Goal: Task Accomplishment & Management: Use online tool/utility

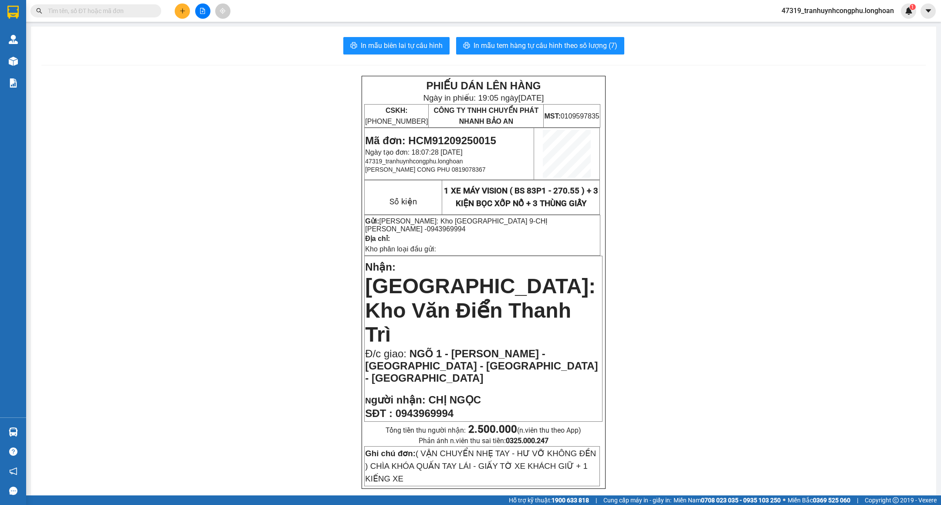
click at [450, 135] on span "Mã đơn: HCM91209250015" at bounding box center [430, 141] width 131 height 12
copy span "HCM91209250015"
drag, startPoint x: 189, startPoint y: 238, endPoint x: 112, endPoint y: 151, distance: 116.4
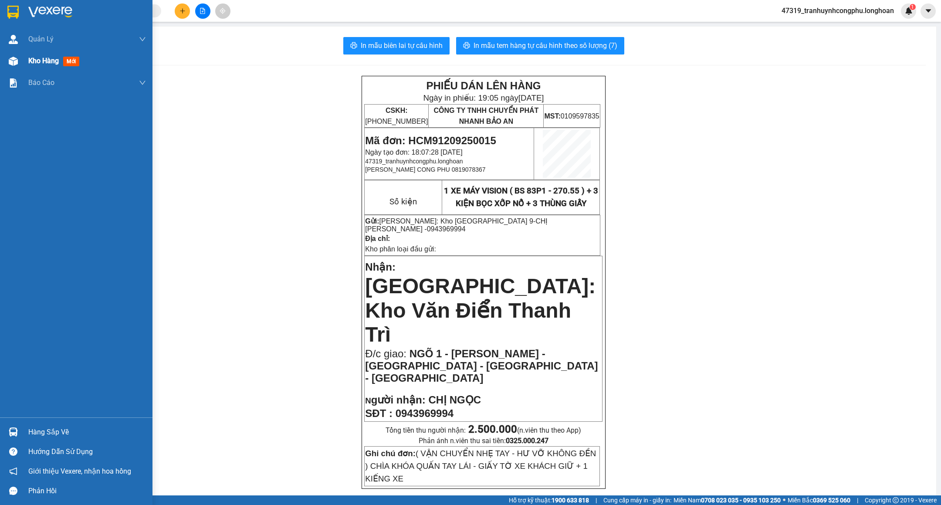
click at [24, 66] on div "Kho hàng mới" at bounding box center [76, 61] width 153 height 22
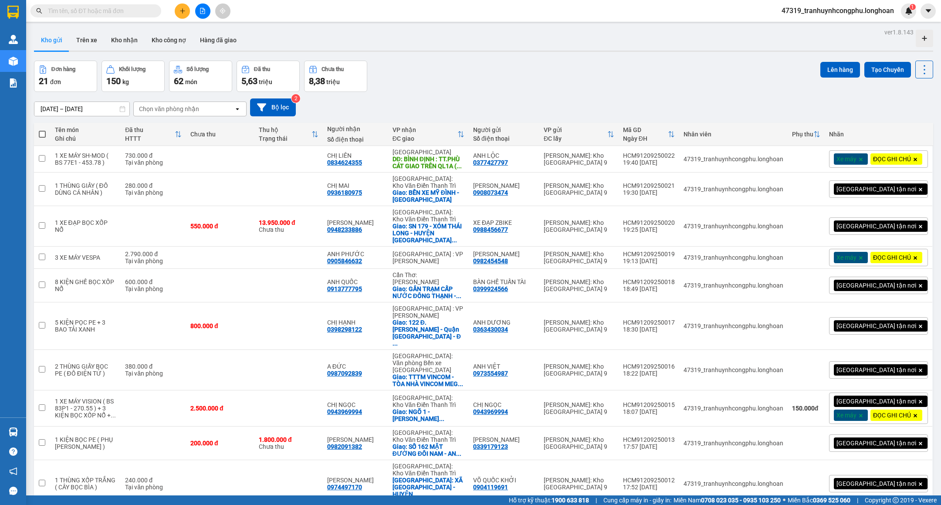
click at [485, 71] on div "Đơn hàng 21 đơn Khối lượng 150 kg Số lượng 62 món Đã thu 5,63 triệu Chưa thu 8,…" at bounding box center [483, 76] width 899 height 31
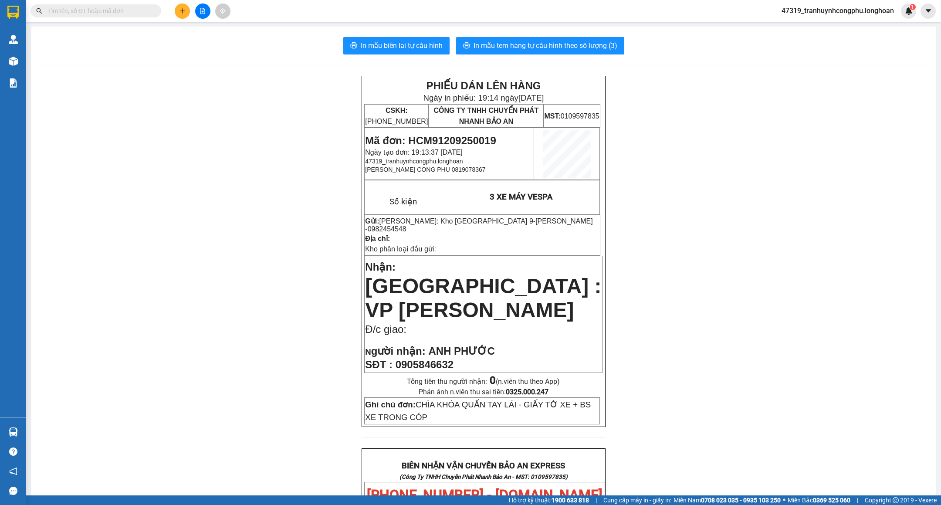
click at [463, 137] on span "Mã đơn: HCM91209250019" at bounding box center [430, 141] width 131 height 12
copy span "HCM91209250019"
click at [232, 300] on div "PHIẾU DÁN LÊN HÀNG Ngày in phiếu: 19:14 ngày 12-09-2025 CSKH: 1900.06.88.33 CÔN…" at bounding box center [483, 477] width 885 height 803
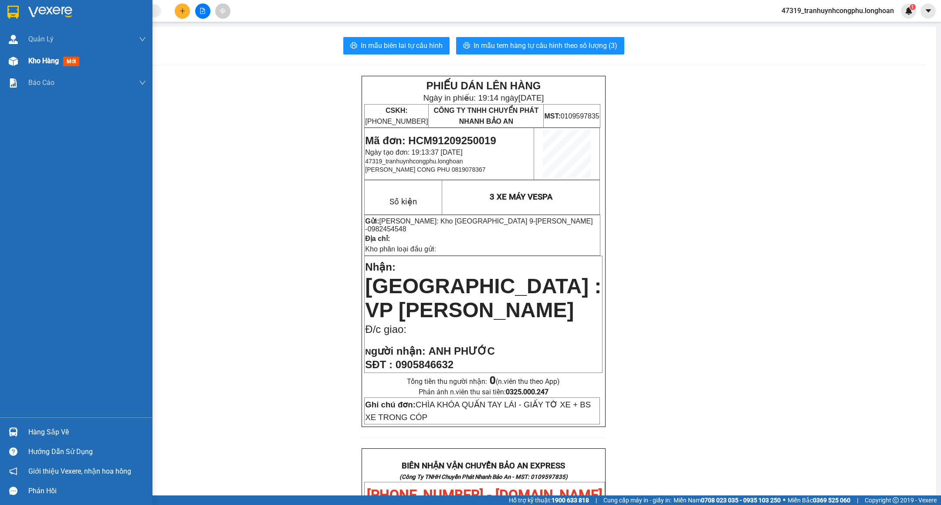
click at [14, 59] on img at bounding box center [13, 61] width 9 height 9
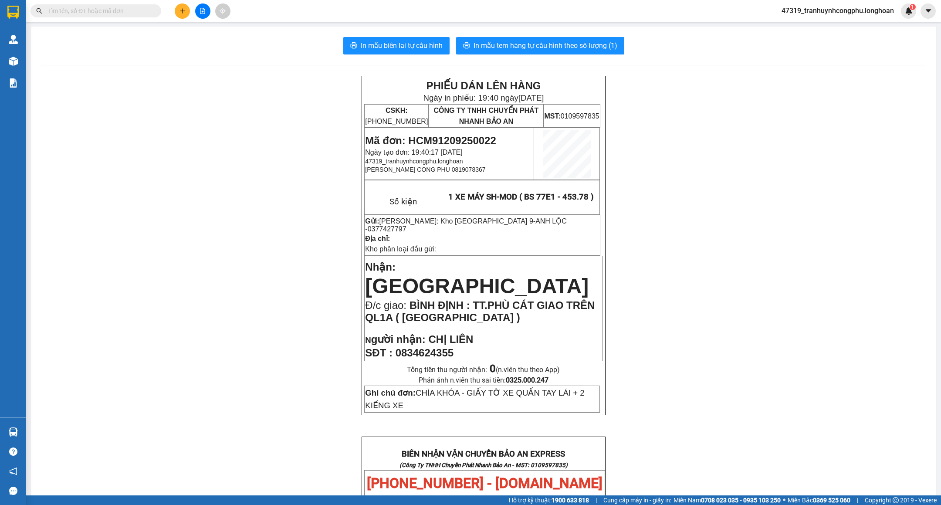
click at [475, 138] on span "Mã đơn: HCM91209250022" at bounding box center [430, 141] width 131 height 12
copy span "HCM91209250022"
click at [276, 168] on div "PHIẾU DÁN LÊN HÀNG Ngày in phiếu: 19:40 ngày 12-09-2025 CSKH: 1900.06.88.33 CÔN…" at bounding box center [483, 471] width 885 height 790
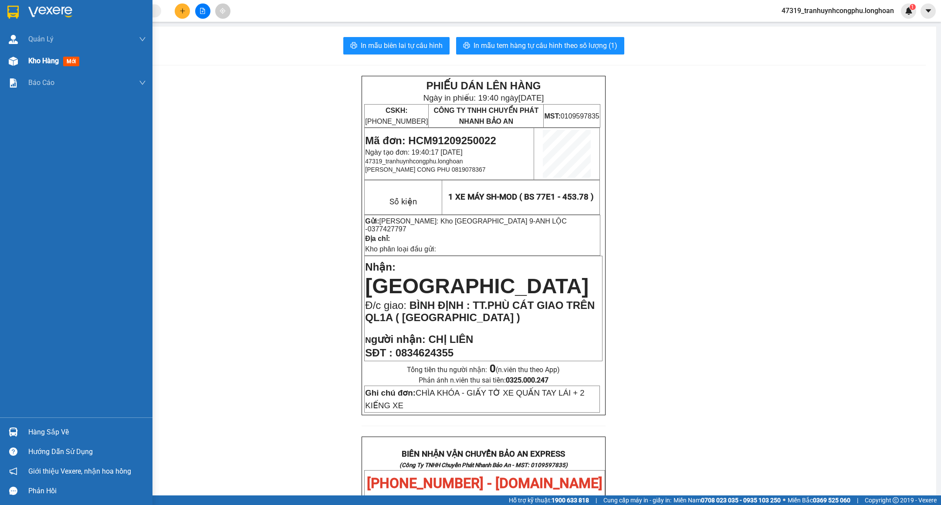
click at [24, 63] on div "Kho hàng mới" at bounding box center [76, 61] width 153 height 22
